Goal: Information Seeking & Learning: Learn about a topic

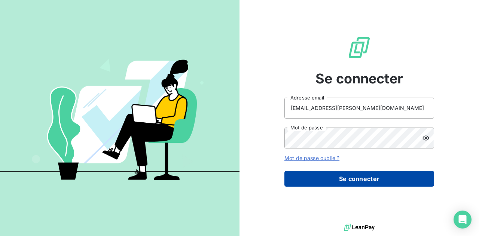
click at [351, 178] on button "Se connecter" at bounding box center [359, 179] width 150 height 16
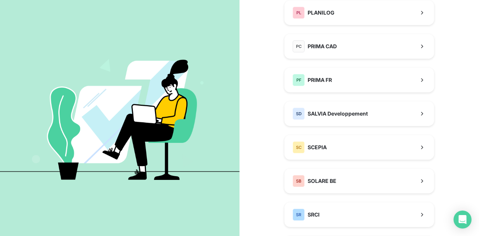
scroll to position [325, 0]
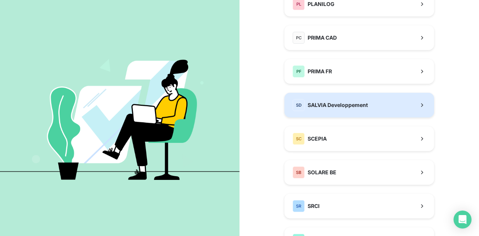
click at [359, 104] on span "SALVIA Developpement" at bounding box center [338, 104] width 60 height 7
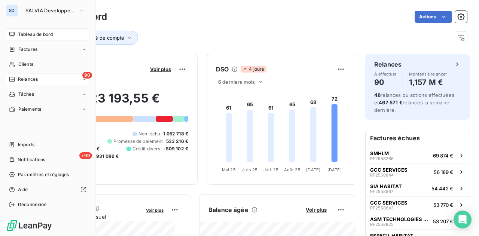
click at [45, 82] on div "90 Relances" at bounding box center [47, 79] width 83 height 12
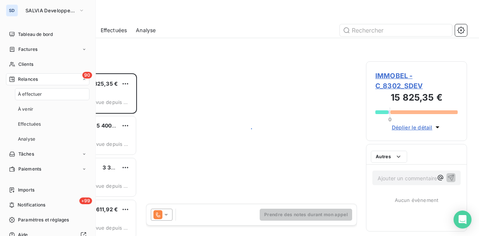
scroll to position [157, 95]
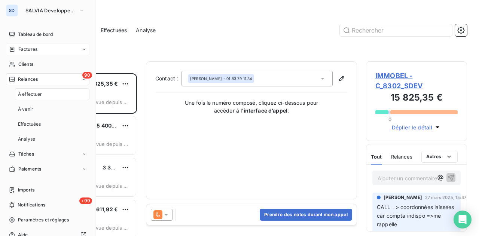
click at [33, 46] on span "Factures" at bounding box center [27, 49] width 19 height 7
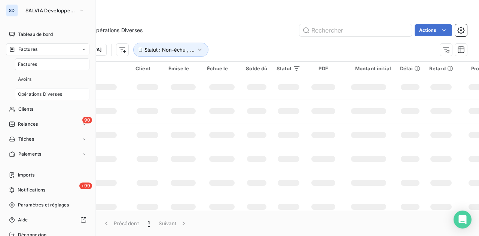
click at [43, 95] on span "Opérations Diverses" at bounding box center [40, 94] width 44 height 7
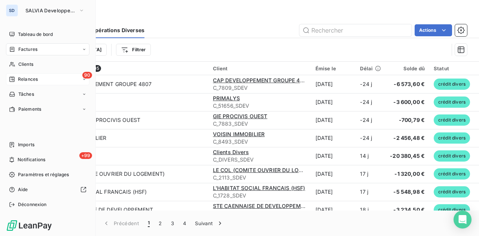
click at [58, 80] on div "90 Relances" at bounding box center [47, 79] width 83 height 12
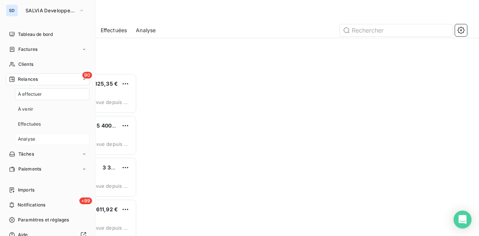
scroll to position [157, 95]
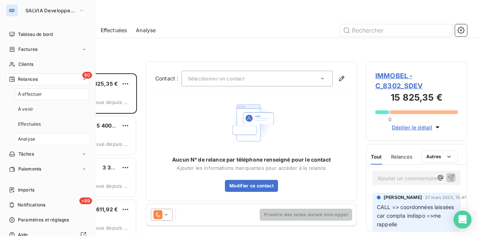
click at [59, 137] on div "Analyse" at bounding box center [52, 139] width 74 height 12
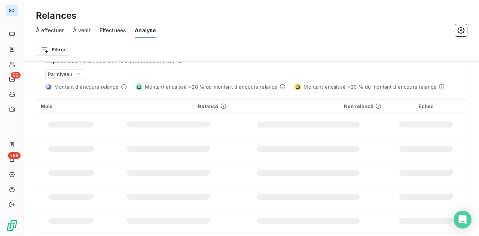
scroll to position [201, 0]
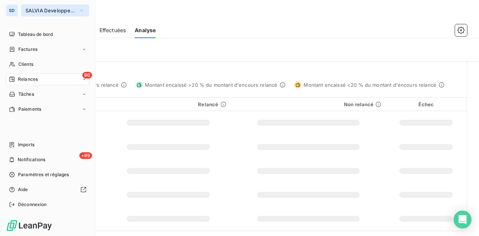
click at [55, 12] on span "SALVIA Developpement" at bounding box center [50, 10] width 50 height 6
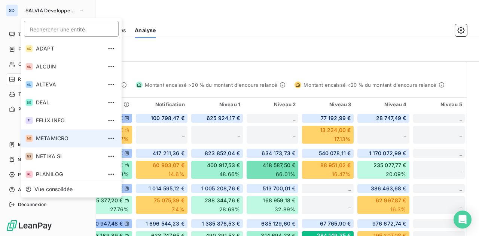
scroll to position [146, 0]
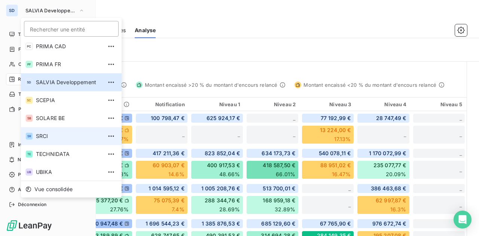
click at [68, 132] on span "SRCI" at bounding box center [69, 135] width 66 height 7
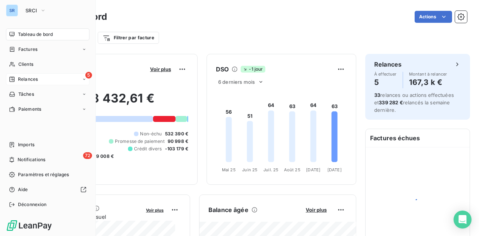
click at [82, 81] on div "5 Relances" at bounding box center [47, 79] width 83 height 12
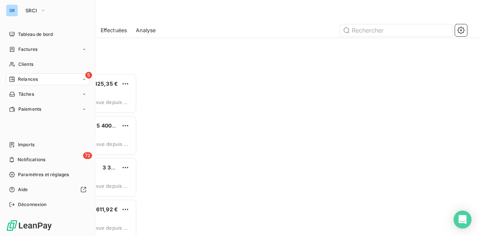
scroll to position [157, 95]
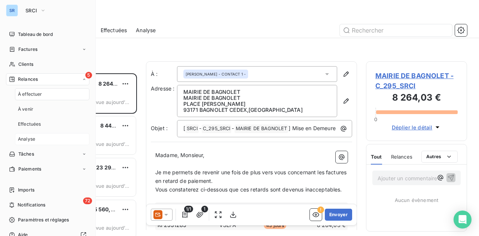
click at [34, 140] on span "Analyse" at bounding box center [26, 139] width 17 height 7
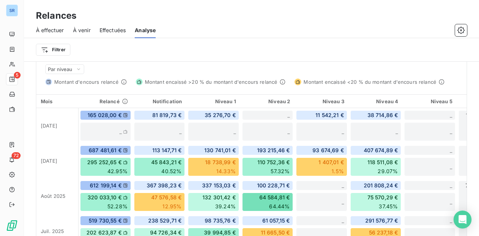
scroll to position [204, 0]
click at [70, 69] on span "Par niveau" at bounding box center [60, 69] width 25 height 6
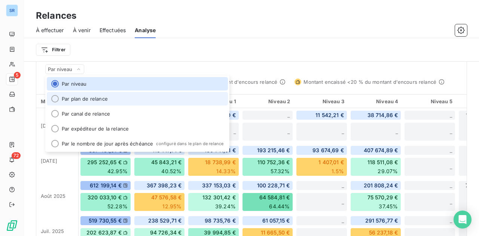
click at [109, 97] on li "Par plan de relance" at bounding box center [137, 98] width 181 height 13
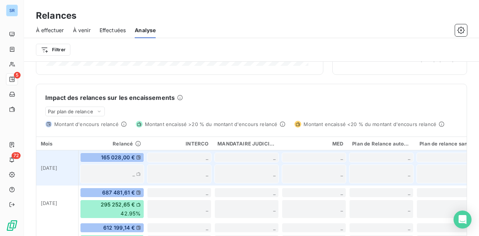
scroll to position [157, 0]
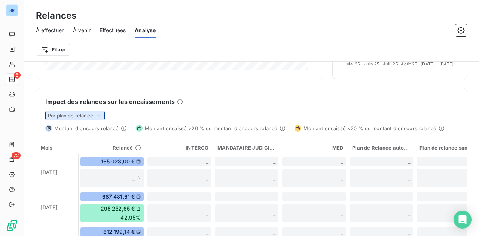
click at [92, 113] on span "Par plan de relance" at bounding box center [70, 116] width 45 height 6
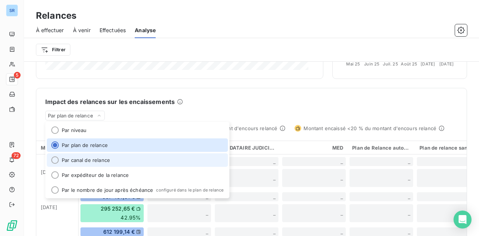
click at [97, 159] on li "Par canal de relance" at bounding box center [137, 159] width 181 height 13
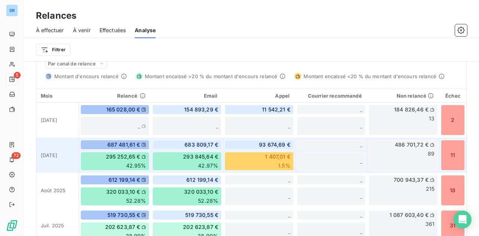
scroll to position [210, 0]
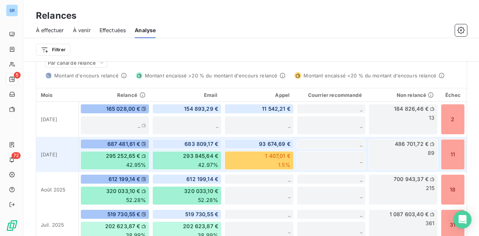
click at [263, 142] on span "93 674,69 €" at bounding box center [274, 143] width 31 height 7
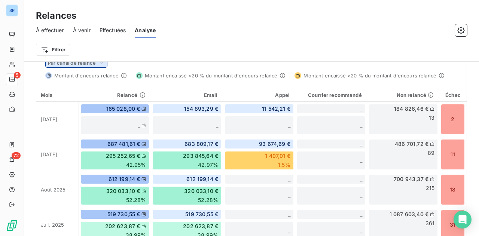
click at [89, 64] on span "Par canal de relance" at bounding box center [72, 63] width 48 height 6
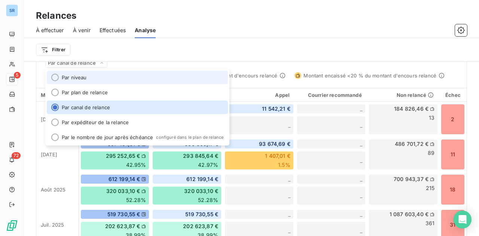
click at [76, 78] on li "Par niveau" at bounding box center [137, 77] width 181 height 13
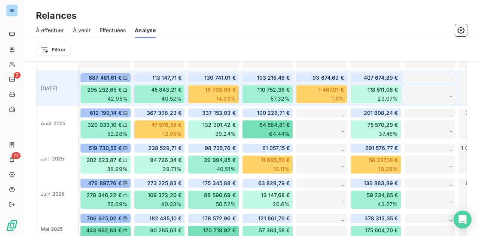
scroll to position [277, 0]
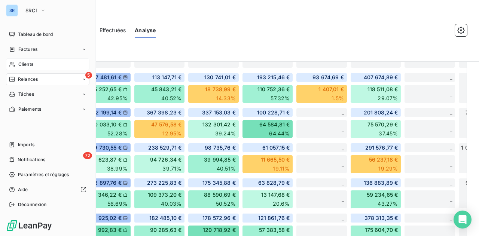
click at [29, 65] on span "Clients" at bounding box center [25, 64] width 15 height 7
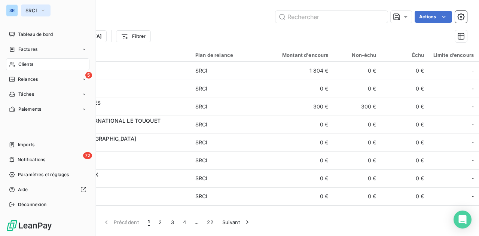
click at [32, 15] on button "SRCI" at bounding box center [36, 10] width 30 height 12
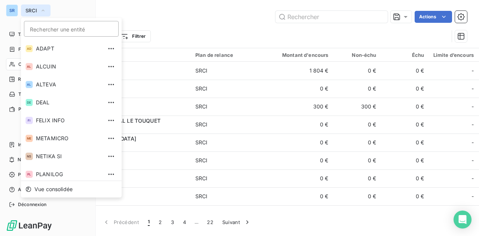
scroll to position [110, 0]
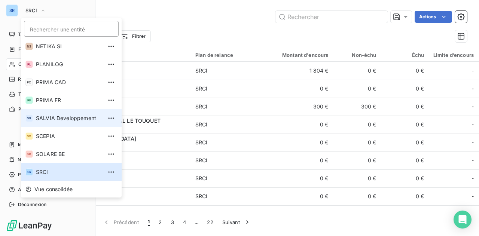
click at [53, 117] on span "SALVIA Developpement" at bounding box center [69, 117] width 66 height 7
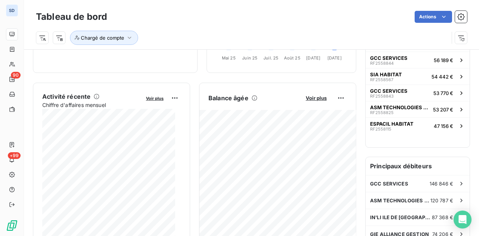
scroll to position [109, 0]
